Goal: Transaction & Acquisition: Purchase product/service

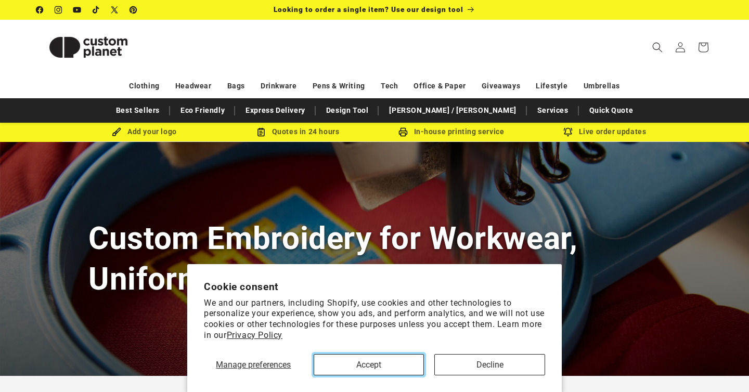
click at [385, 365] on button "Accept" at bounding box center [369, 364] width 111 height 21
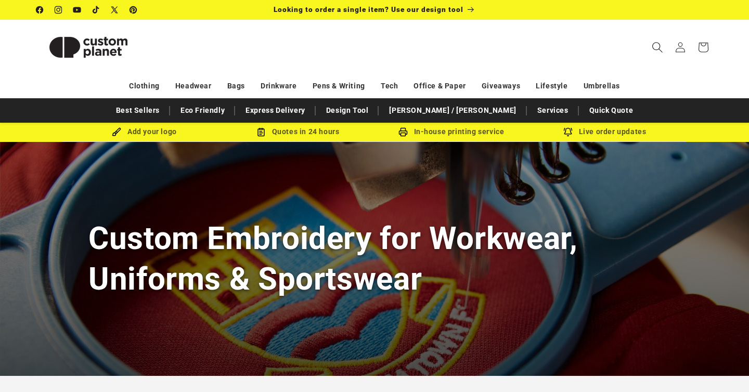
click at [652, 51] on icon "Search" at bounding box center [657, 47] width 11 height 11
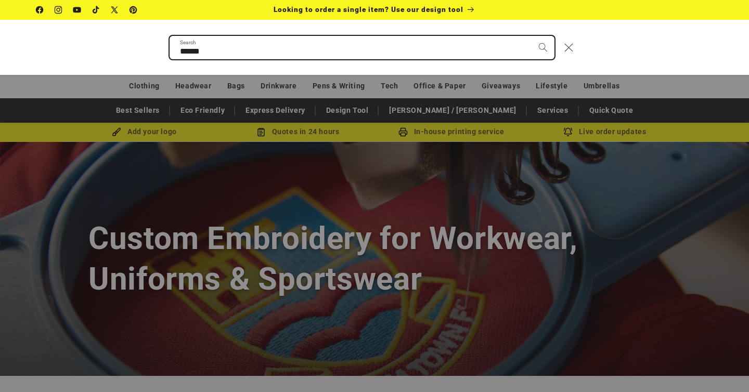
type input "******"
click at [532, 36] on button "Search" at bounding box center [543, 47] width 23 height 23
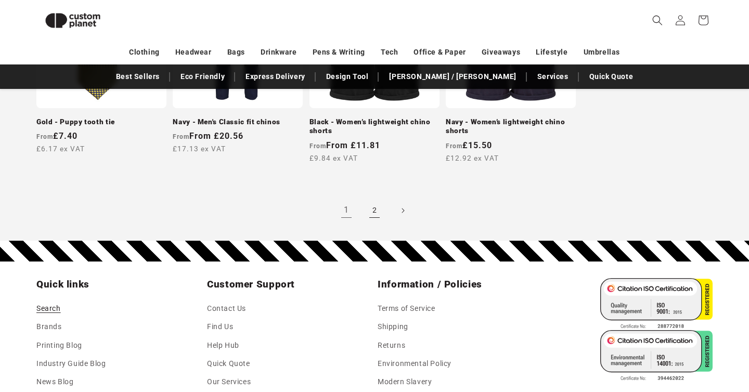
scroll to position [1108, 0]
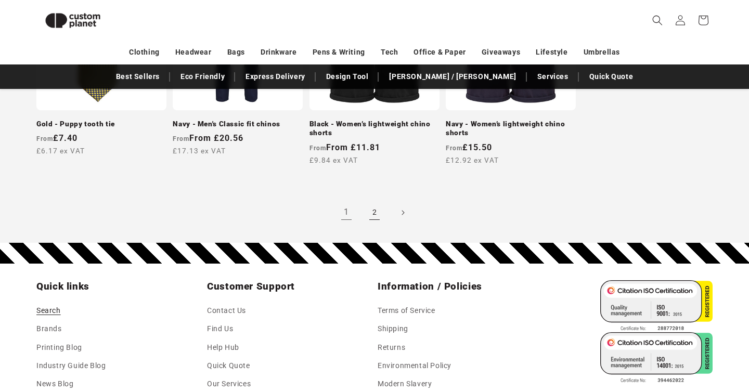
click at [371, 201] on link "2" at bounding box center [374, 212] width 23 height 23
